Goal: Information Seeking & Learning: Learn about a topic

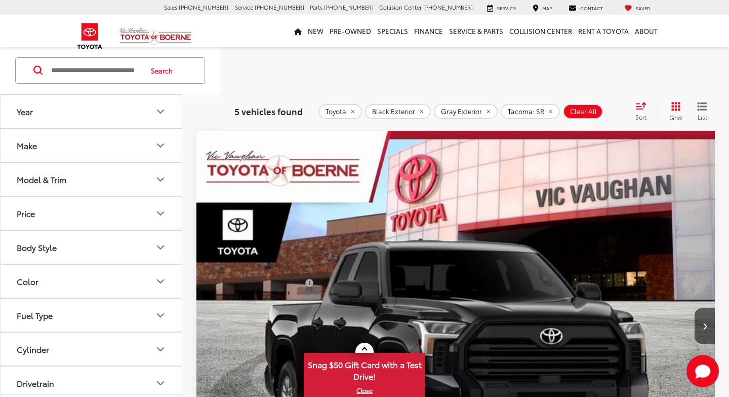
click at [423, 110] on icon "remove Black" at bounding box center [422, 112] width 4 height 4
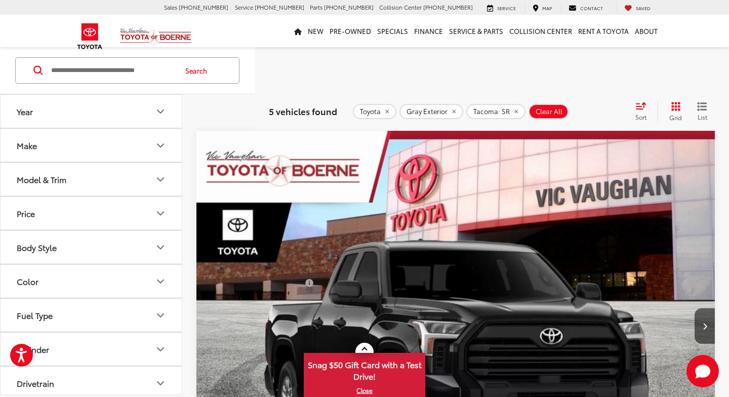
click at [456, 111] on icon "remove Gray" at bounding box center [454, 112] width 4 height 4
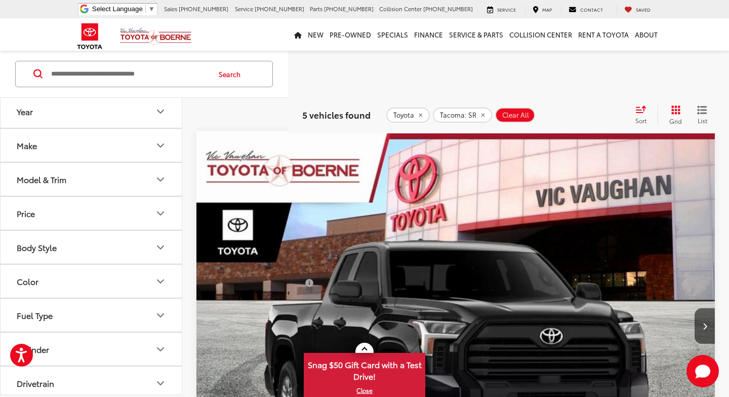
scroll to position [88, 0]
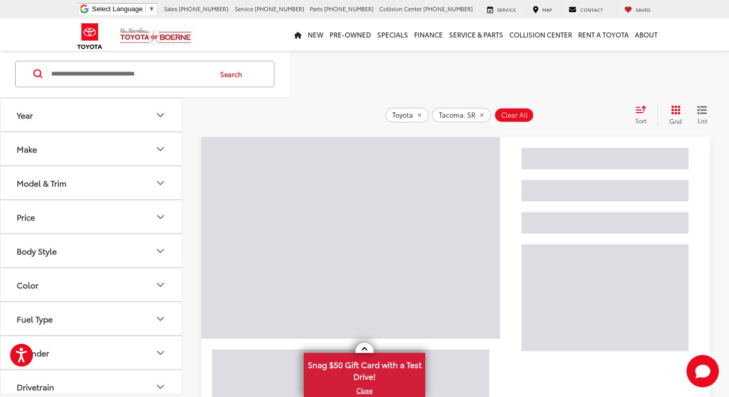
click at [675, 109] on icon "Grid View" at bounding box center [676, 109] width 9 height 9
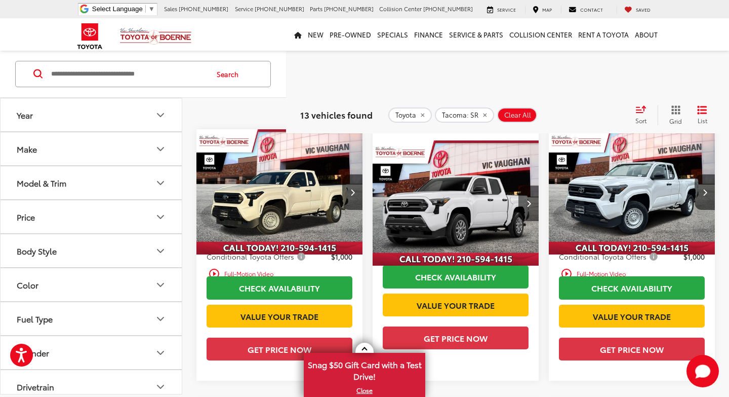
scroll to position [93, 0]
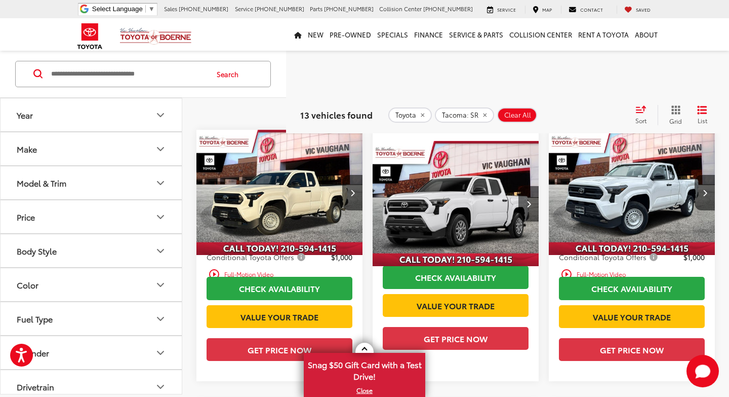
click at [490, 223] on img "2025 Toyota Tacoma SR 0" at bounding box center [456, 204] width 168 height 126
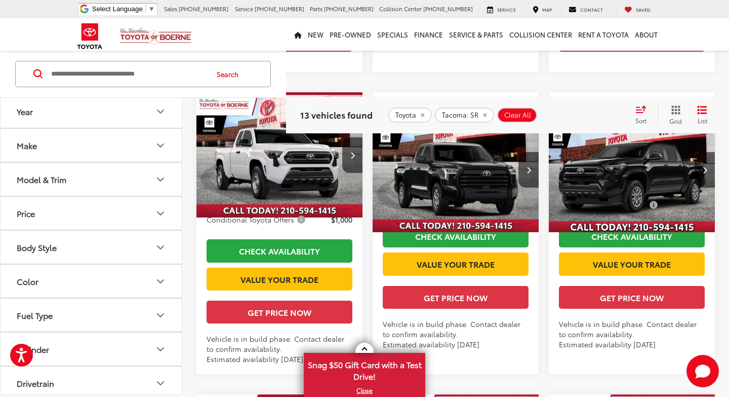
scroll to position [403, 0]
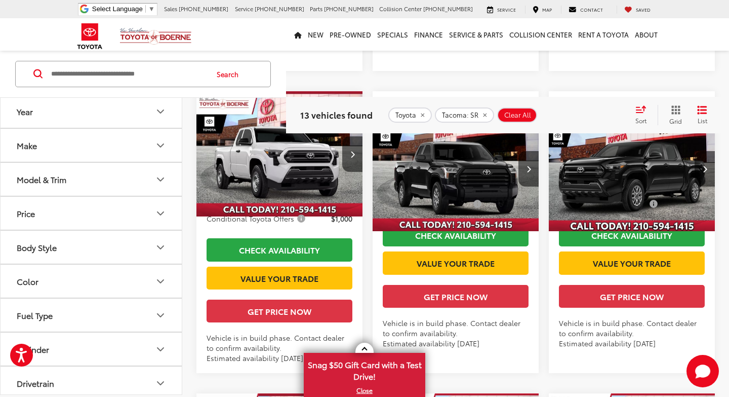
click at [475, 200] on img "2025 Toyota Tacoma SR 0" at bounding box center [456, 169] width 168 height 126
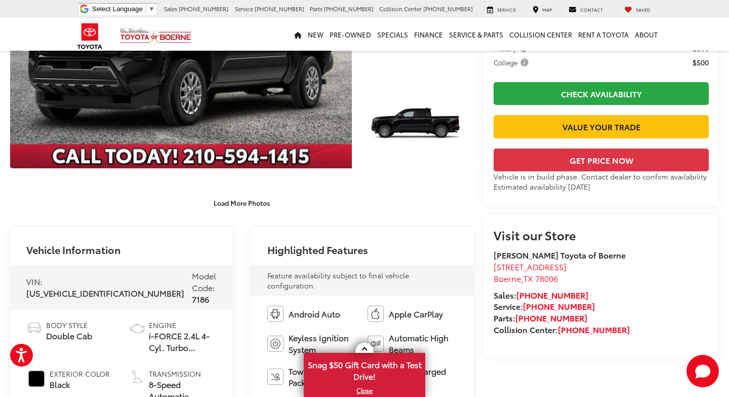
scroll to position [156, 0]
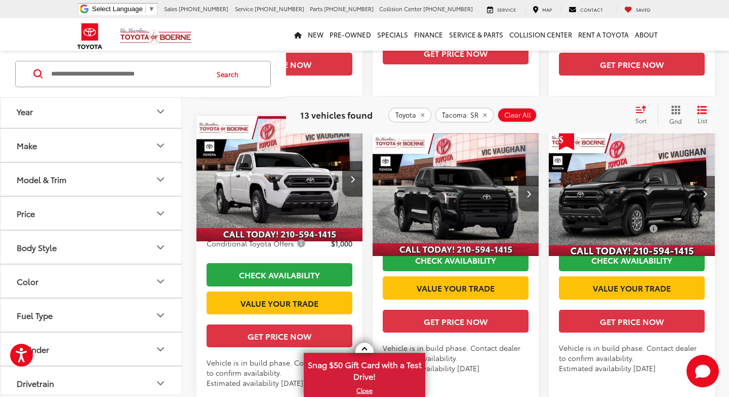
click at [629, 234] on img "2025 Toyota Tacoma SR 0" at bounding box center [633, 194] width 168 height 126
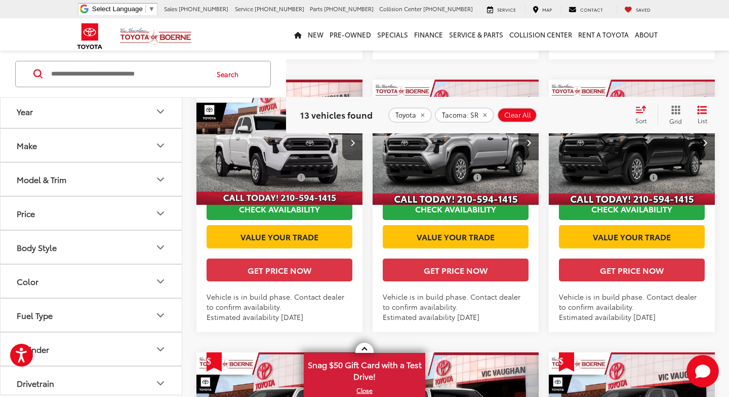
scroll to position [721, 0]
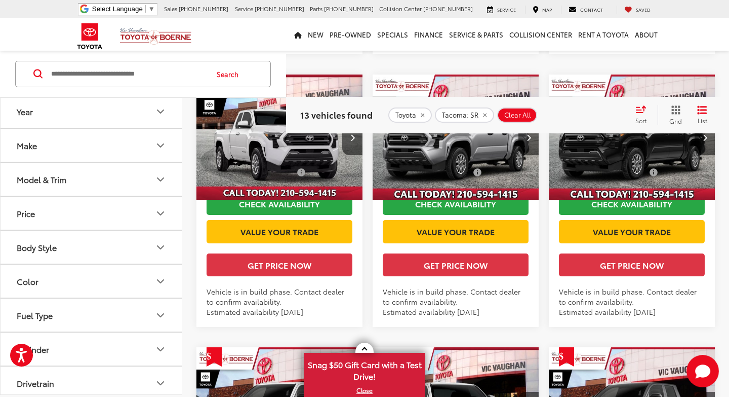
click at [490, 200] on img "2025 Toyota Tacoma SR 0" at bounding box center [456, 137] width 168 height 126
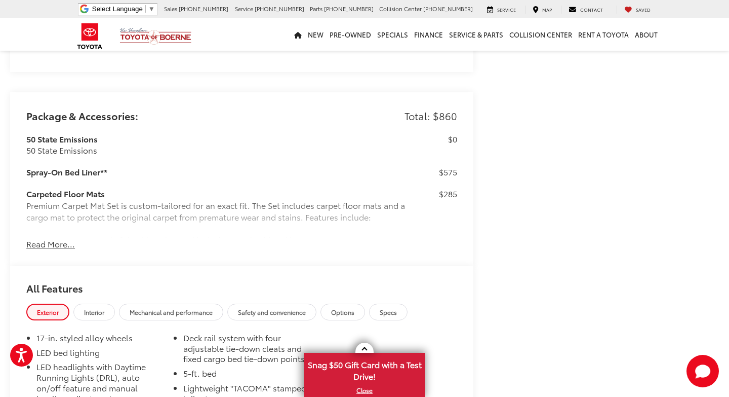
scroll to position [699, 0]
click at [59, 244] on button "Read More..." at bounding box center [50, 243] width 49 height 12
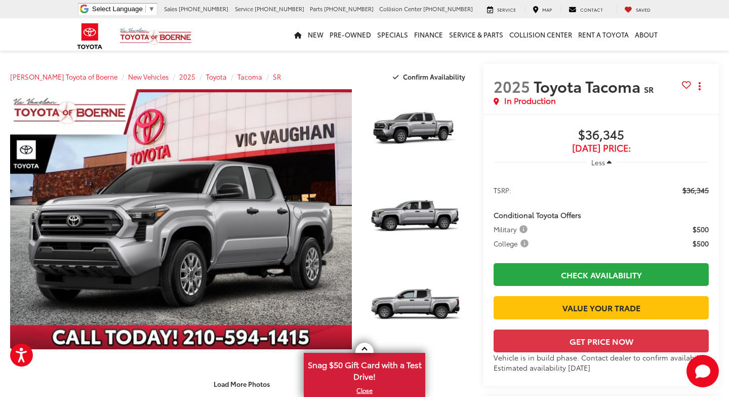
scroll to position [0, 0]
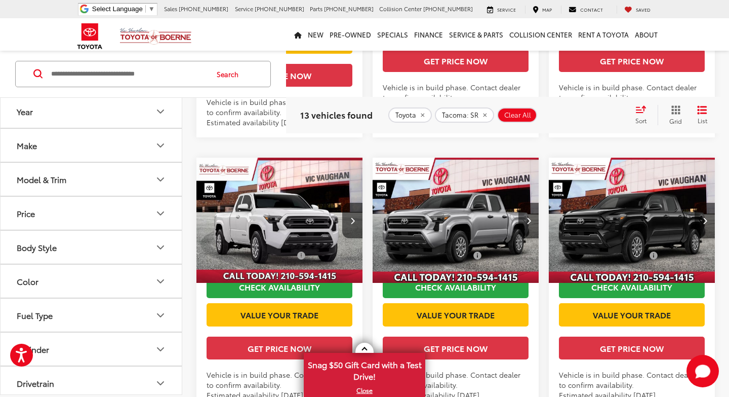
click at [636, 283] on img "2025 Toyota Tacoma SR 0" at bounding box center [633, 221] width 168 height 126
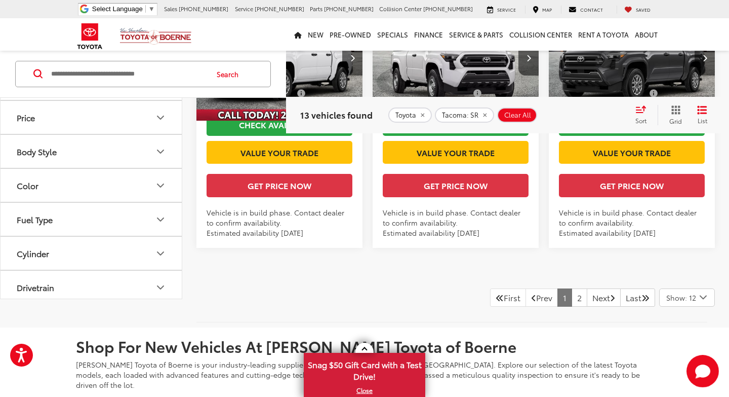
scroll to position [1072, 0]
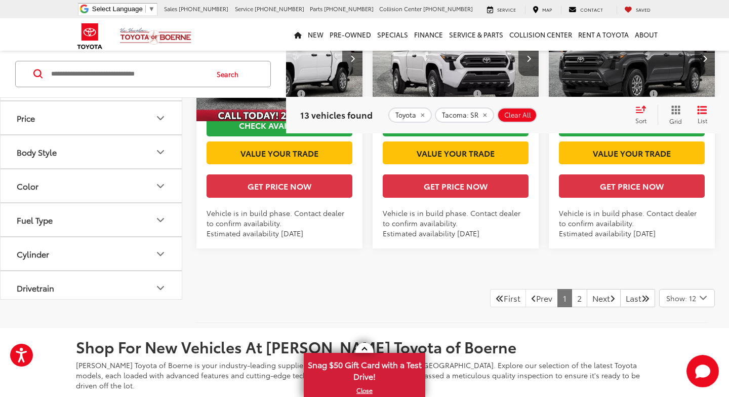
click at [295, 122] on img "2025 Toyota Tacoma SR 0" at bounding box center [280, 59] width 168 height 126
